Goal: Find specific page/section: Find specific page/section

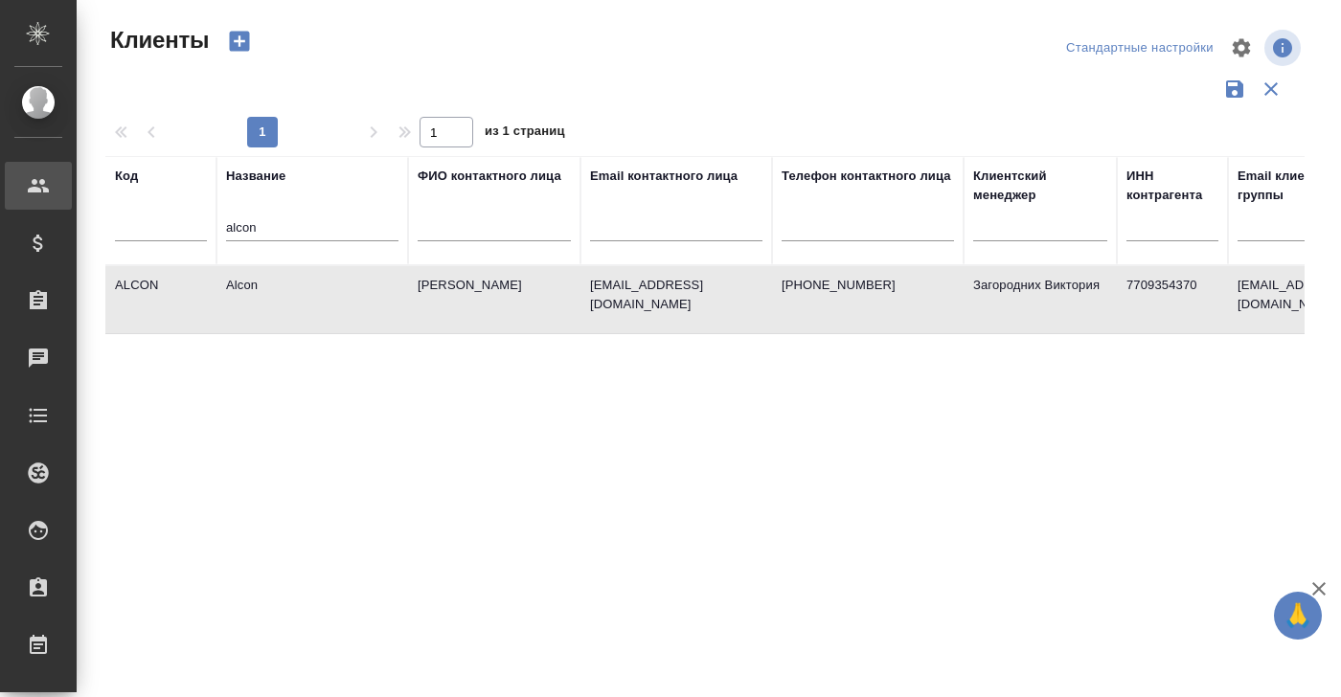
select select "RU"
drag, startPoint x: 290, startPoint y: 226, endPoint x: 212, endPoint y: 226, distance: 78.5
click at [211, 225] on tr "Код Название alcon ФИО контактного лица Email контактного лица Телефон контактн…" at bounding box center [829, 210] width 1448 height 109
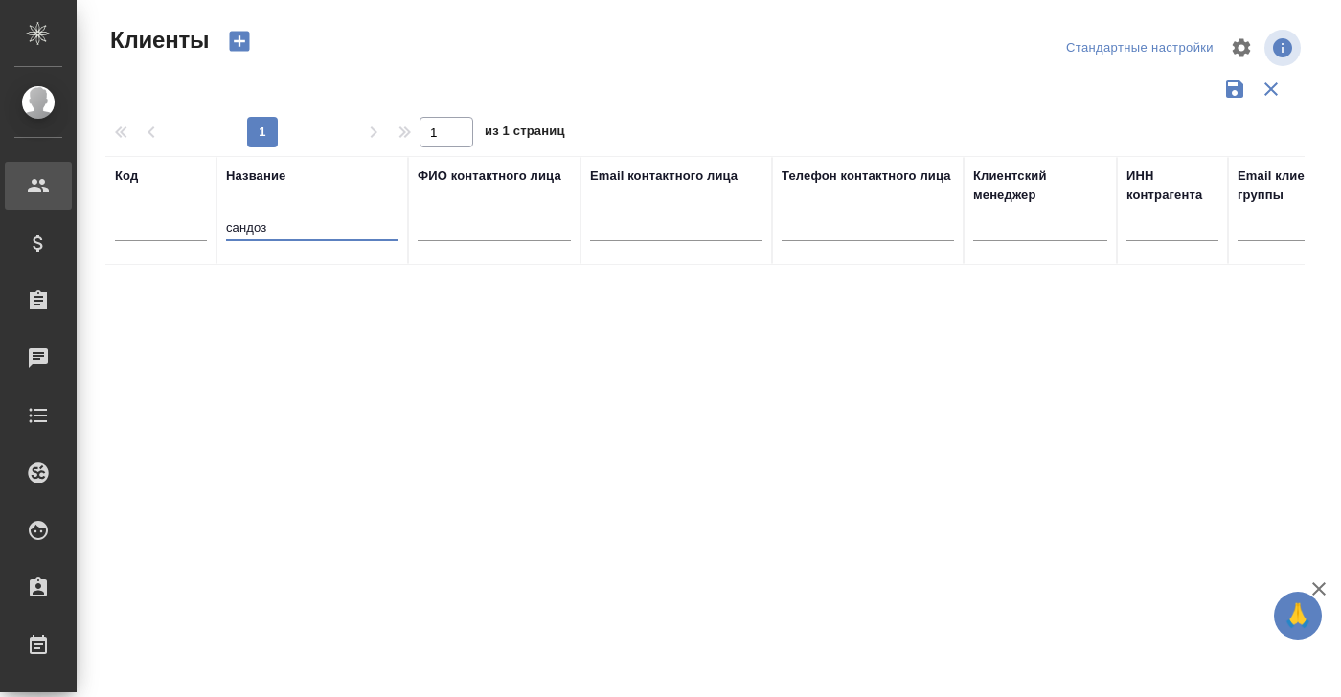
drag, startPoint x: 284, startPoint y: 227, endPoint x: 170, endPoint y: 227, distance: 114.9
click at [170, 227] on tr "Код Название сандоз ФИО контактного лица Email контактного лица Телефон контакт…" at bounding box center [829, 210] width 1448 height 109
type input "sandoz"
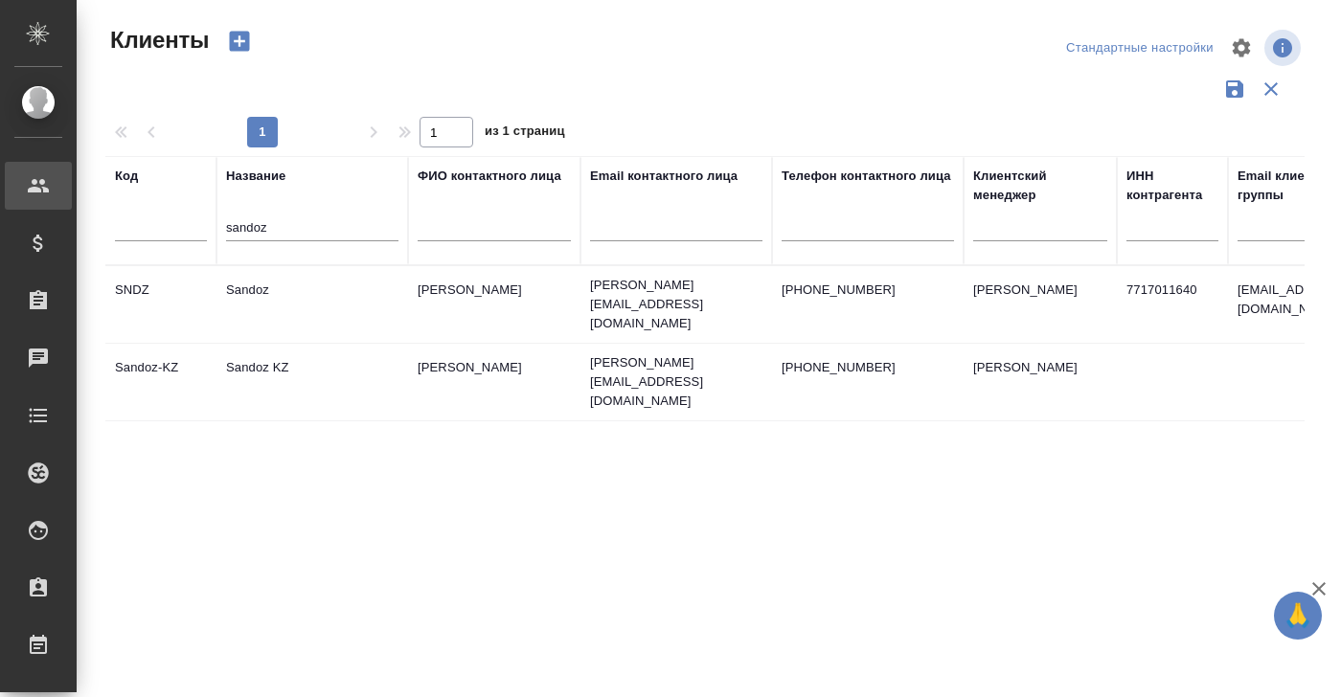
click at [260, 286] on td "Sandoz" at bounding box center [312, 304] width 192 height 67
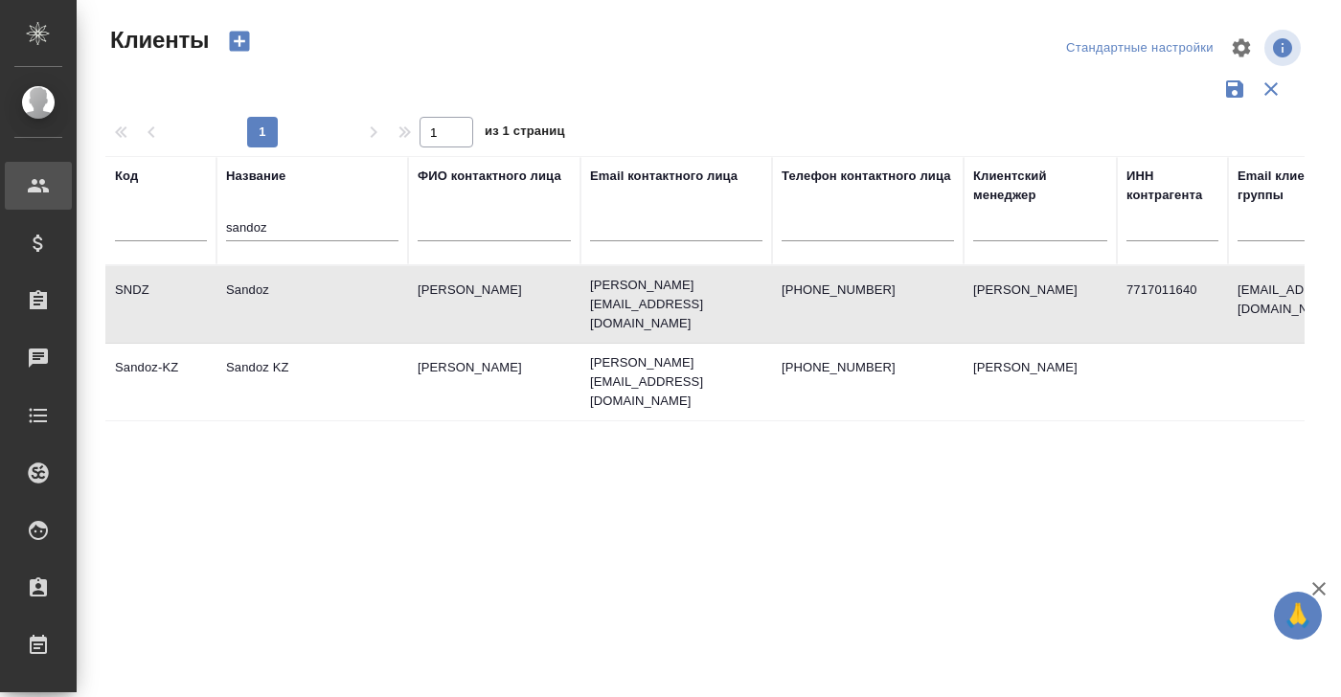
click at [254, 287] on td "Sandoz" at bounding box center [312, 304] width 192 height 67
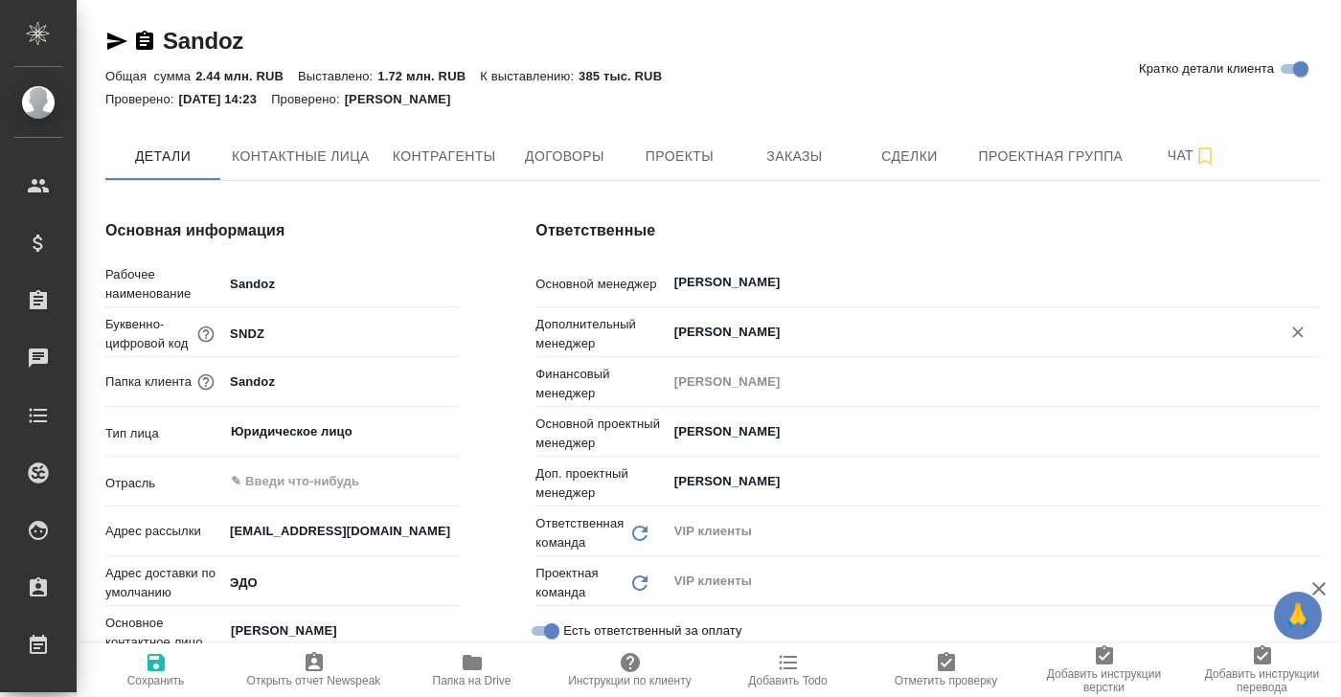
type textarea "x"
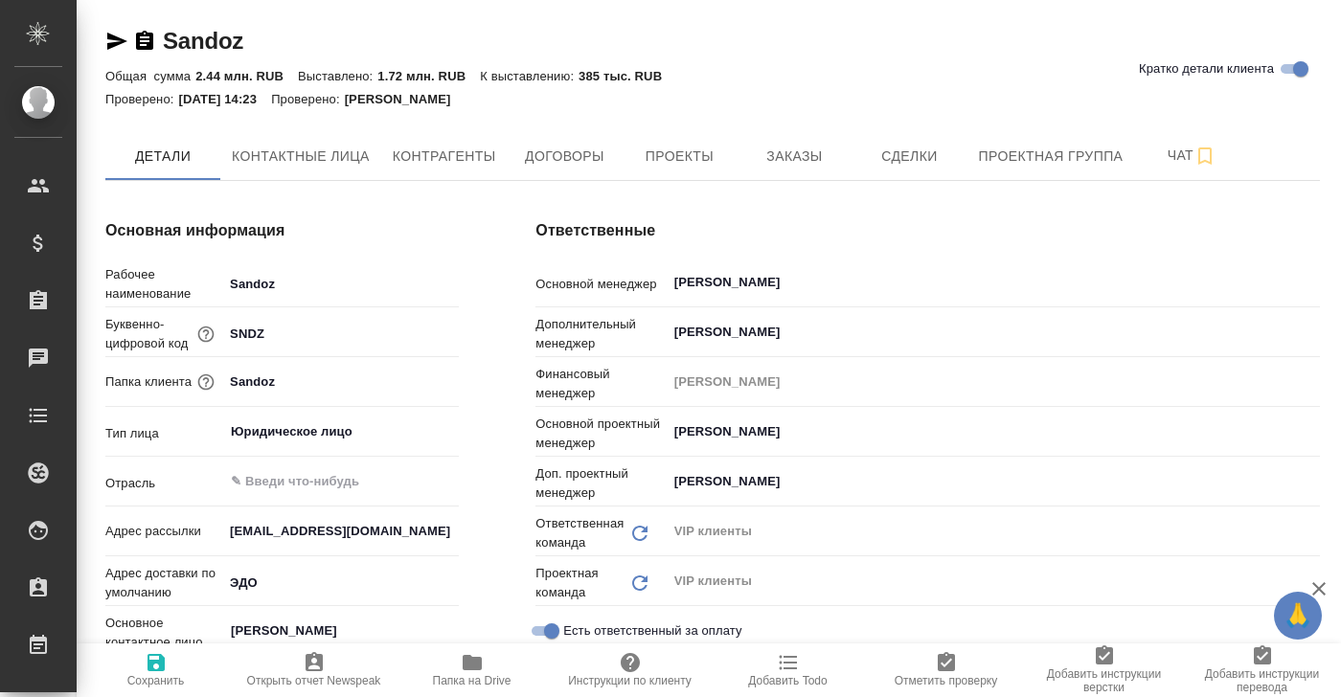
type textarea "x"
